Goal: Task Accomplishment & Management: Use online tool/utility

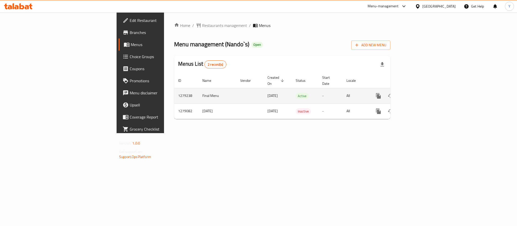
click at [421, 95] on link "enhanced table" at bounding box center [414, 96] width 12 height 12
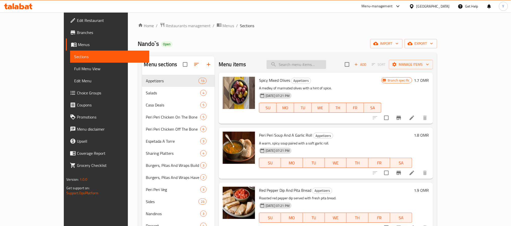
click at [315, 67] on input "search" at bounding box center [297, 64] width 60 height 9
paste input "Off The Bone For 1 Person"
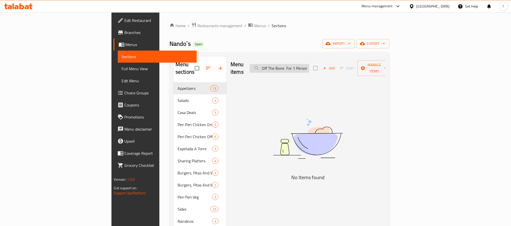
click at [309, 64] on input "Off The Bone For 1 Person" at bounding box center [280, 68] width 60 height 9
paste input "2 Persons"
click at [309, 64] on input "Off The Bone For 2 Persons" at bounding box center [280, 68] width 60 height 9
paste input "n The Bone For 1 Person"
click at [309, 65] on input "On The Bone For 1 Person" at bounding box center [280, 68] width 60 height 9
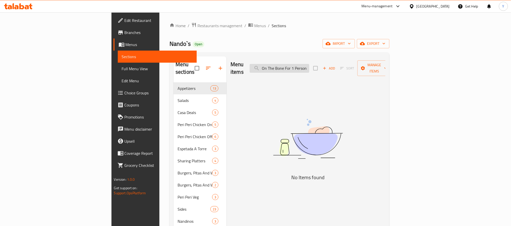
paste input "2 Persons"
click at [335, 57] on div "Menu items On The Bone For 2 Persons Add Sort Manage items" at bounding box center [307, 68] width 155 height 24
click at [309, 65] on input "On The Bone For 2 Persons" at bounding box center [280, 68] width 60 height 9
paste input "Value Meal"
type input "Value Meal"
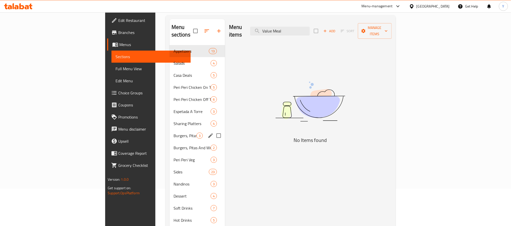
scroll to position [82, 0]
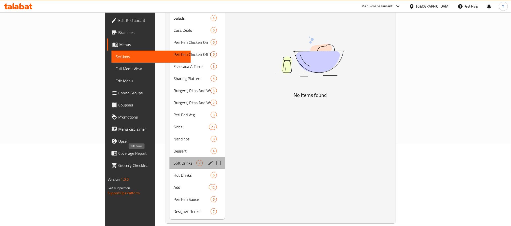
click at [173, 160] on span "Soft Drinks" at bounding box center [184, 163] width 23 height 6
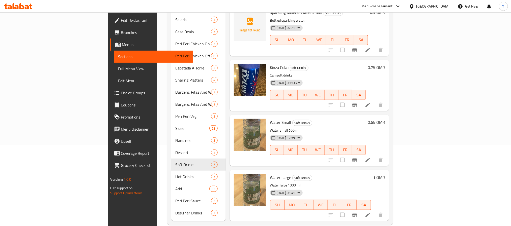
scroll to position [82, 0]
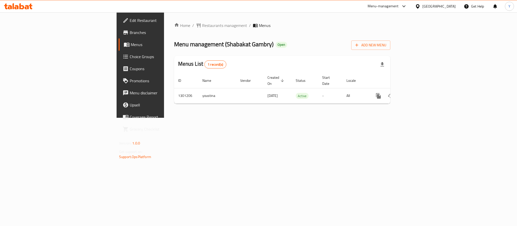
click at [130, 32] on span "Branches" at bounding box center [164, 32] width 69 height 6
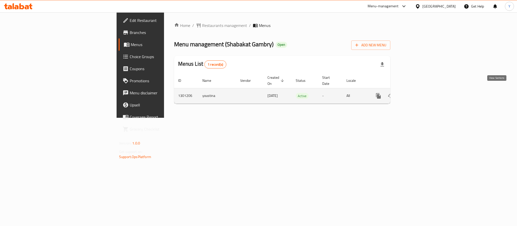
click at [418, 93] on icon "enhanced table" at bounding box center [414, 96] width 6 height 6
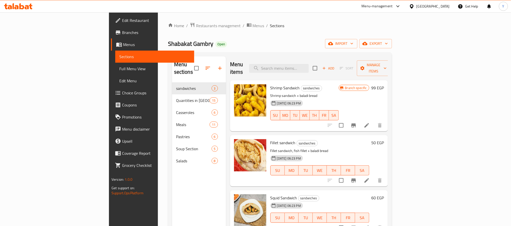
click at [282, 50] on div "Home / Restaurants management / Menus / Sections Shabakat Gambry Open import ex…" at bounding box center [280, 154] width 224 height 264
drag, startPoint x: 332, startPoint y: 54, endPoint x: 333, endPoint y: 69, distance: 14.9
click at [332, 65] on div "Menu sections sandwiches 3 Quantities in Kilos 15 Casseroles 6 Meals 11 Pastrie…" at bounding box center [280, 169] width 224 height 234
click at [309, 69] on input "search" at bounding box center [279, 68] width 60 height 9
paste input "Complete Shrimp Meal"
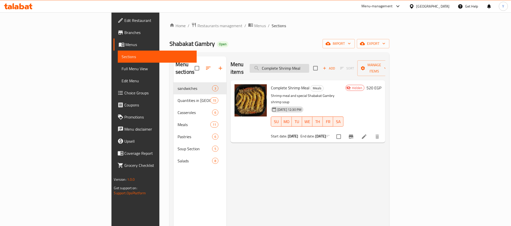
drag, startPoint x: 322, startPoint y: 72, endPoint x: 323, endPoint y: 64, distance: 8.4
click at [322, 72] on div "Menu items Complete Shrimp Meal Add Sort Manage items" at bounding box center [307, 68] width 155 height 24
click at [309, 64] on input "Complete Shrimp Meal" at bounding box center [280, 68] width 60 height 9
paste input "shrimps"
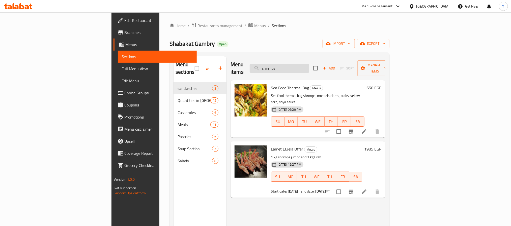
click at [309, 67] on input "shrimps" at bounding box center [280, 68] width 60 height 9
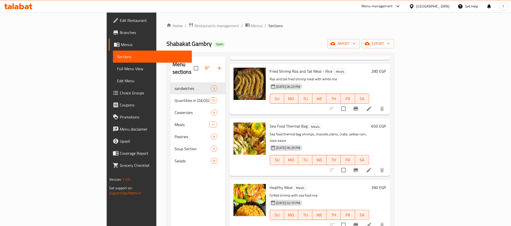
scroll to position [492, 0]
click at [270, 122] on span "Sea Food Thermal Bag" at bounding box center [289, 126] width 38 height 8
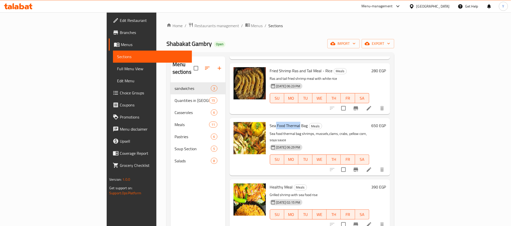
drag, startPoint x: 249, startPoint y: 83, endPoint x: 263, endPoint y: 84, distance: 14.6
click at [270, 122] on span "Sea Food Thermal Bag" at bounding box center [289, 126] width 38 height 8
drag, startPoint x: 264, startPoint y: 84, endPoint x: 246, endPoint y: 79, distance: 18.5
click at [268, 120] on div "Sea Food Thermal Bag Meals Sea food thermal bag shrimps, mussels,clams, crabs, …" at bounding box center [319, 146] width 103 height 53
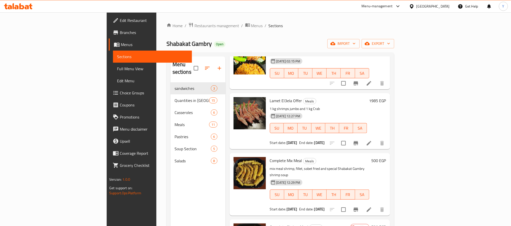
scroll to position [643, 0]
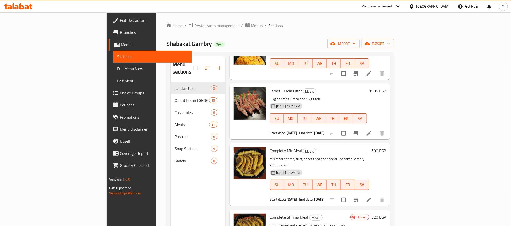
click at [270, 156] on p "mix meal shrimp, fillet, sobet fried and special Shabakat Gambry shrimp soup" at bounding box center [319, 162] width 99 height 13
drag, startPoint x: 258, startPoint y: 111, endPoint x: 246, endPoint y: 111, distance: 12.4
click at [270, 156] on p "mix meal shrimp, fillet, sobet fried and special Shabakat Gambry shrimp soup" at bounding box center [319, 162] width 99 height 13
copy p "mix meal shrimp"
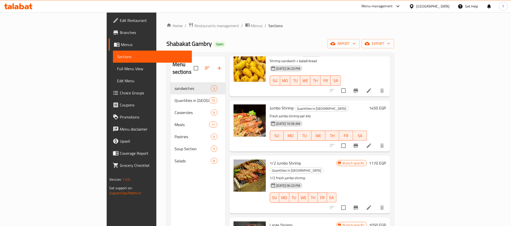
scroll to position [0, 0]
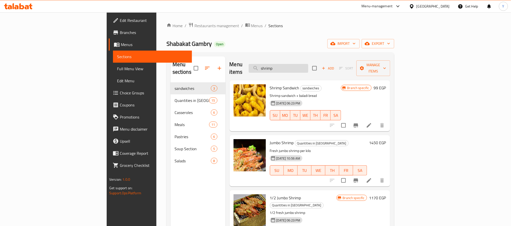
click at [308, 64] on input "shrimp" at bounding box center [279, 68] width 60 height 9
paste input "mix meal"
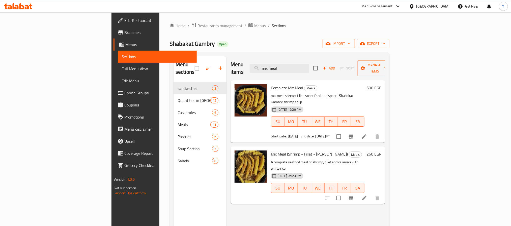
click at [271, 84] on span "Complete Mix Meal" at bounding box center [287, 88] width 32 height 8
copy h6 "Complete Mix Meal"
click at [309, 64] on input "mix meal" at bounding box center [280, 68] width 60 height 9
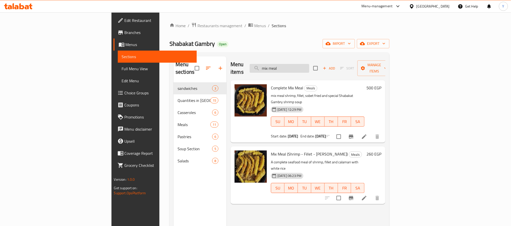
paste input "Complete Mix Meal"
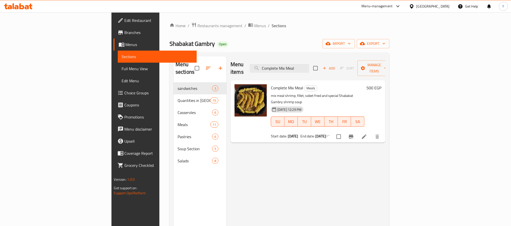
type input "Complete Mix Meal"
